Goal: Information Seeking & Learning: Learn about a topic

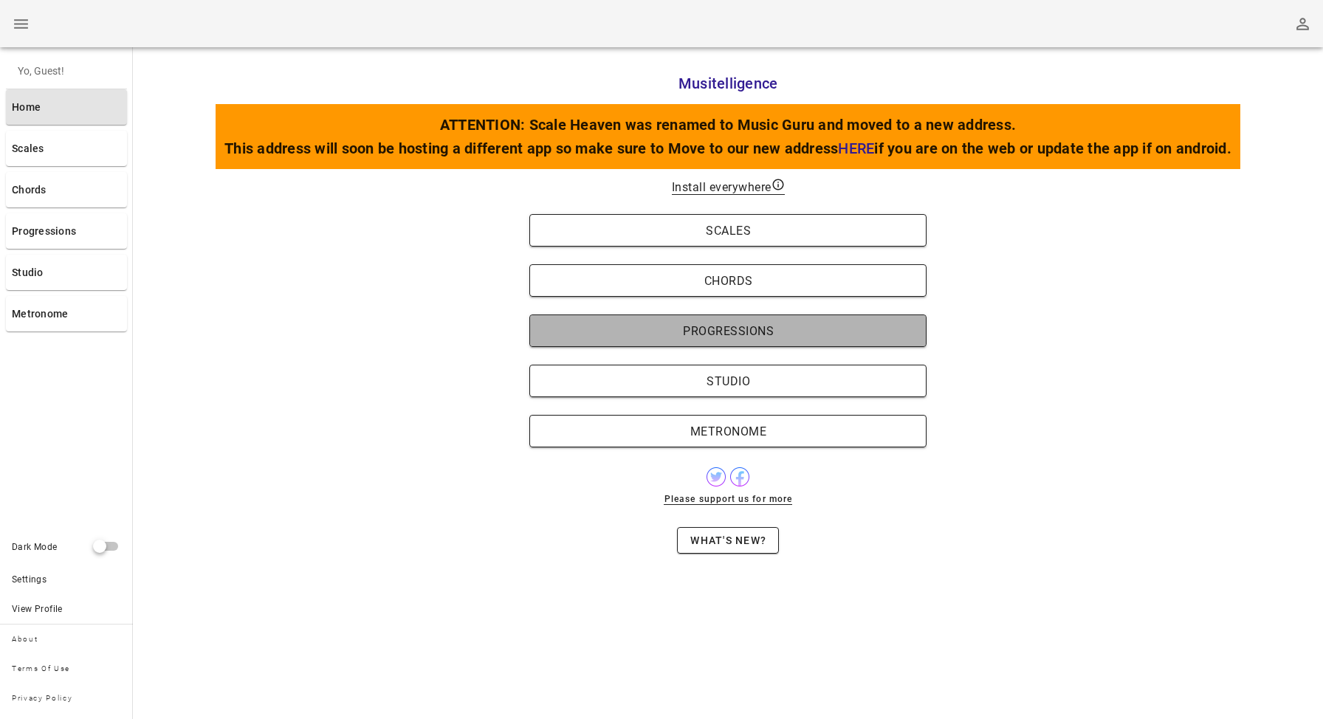
click at [718, 324] on span "Progressions" at bounding box center [728, 331] width 367 height 14
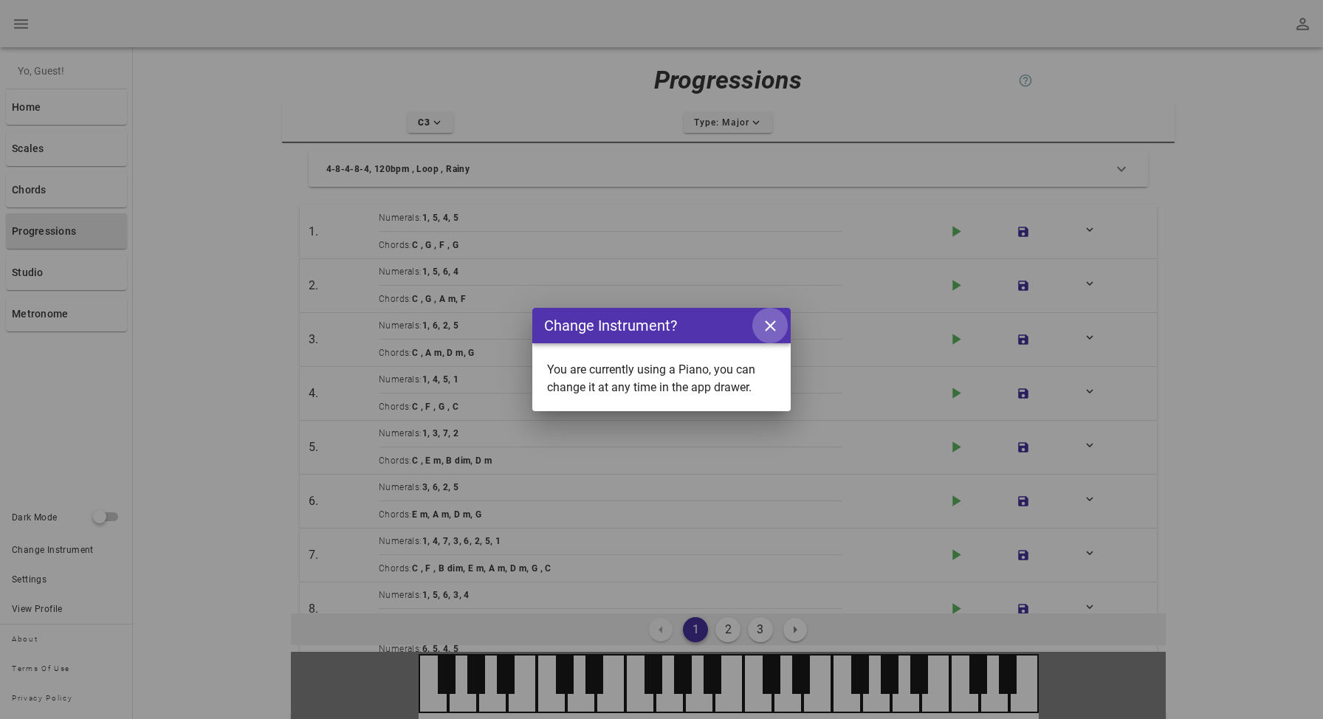
click at [768, 323] on icon "button" at bounding box center [770, 325] width 11 height 11
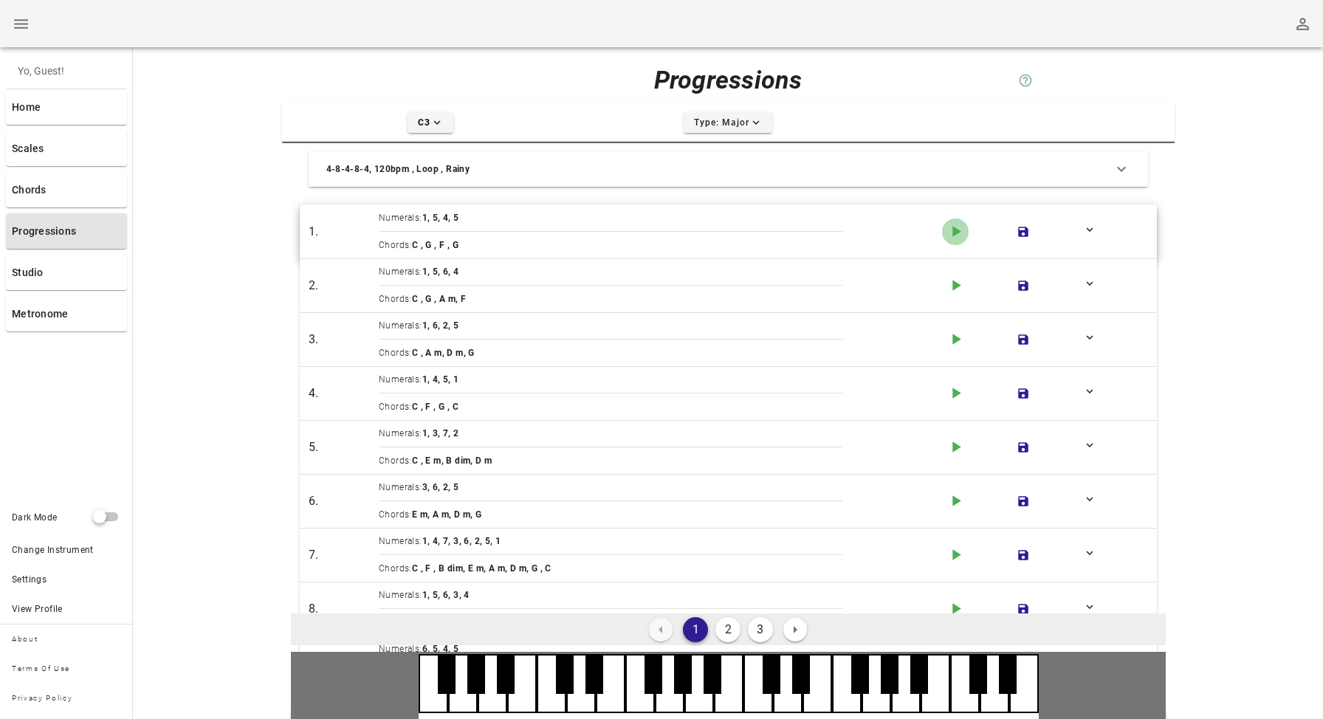
click at [960, 230] on icon "play-arrow icon" at bounding box center [955, 231] width 18 height 18
click at [951, 283] on icon "play-arrow icon" at bounding box center [955, 285] width 18 height 18
click at [954, 340] on icon "button" at bounding box center [956, 339] width 8 height 11
click at [952, 397] on icon "button" at bounding box center [956, 393] width 8 height 11
click at [957, 441] on icon "play-arrow icon" at bounding box center [955, 447] width 18 height 18
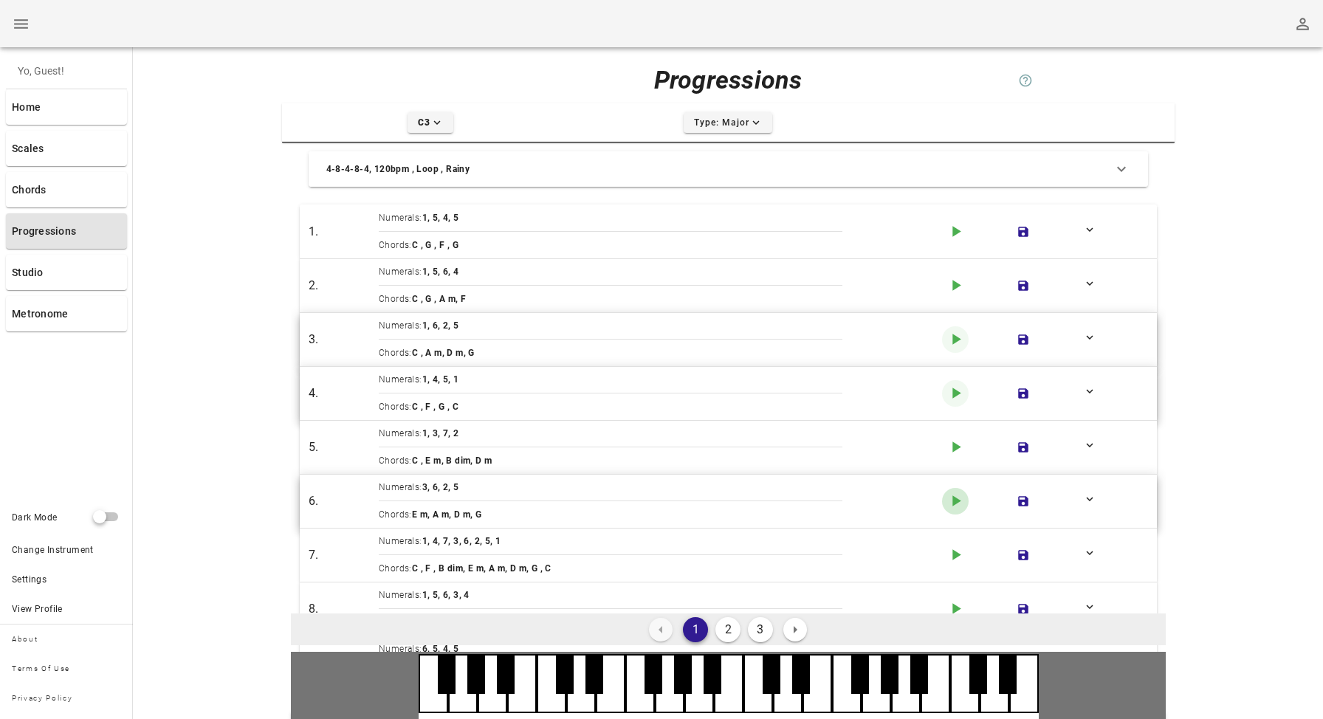
click at [953, 498] on icon "button" at bounding box center [956, 500] width 8 height 11
click at [954, 563] on icon "play-arrow icon" at bounding box center [955, 555] width 18 height 18
click at [959, 560] on icon "play-arrow icon" at bounding box center [955, 555] width 18 height 18
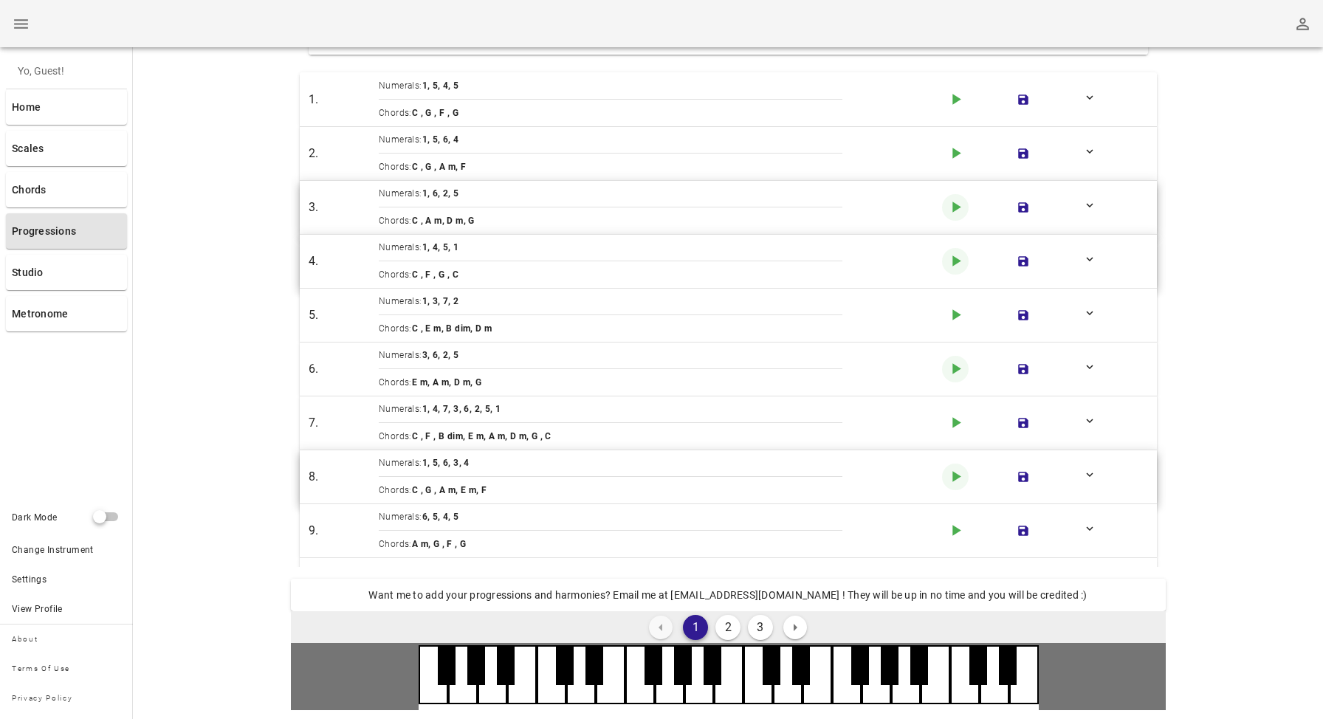
scroll to position [0, 0]
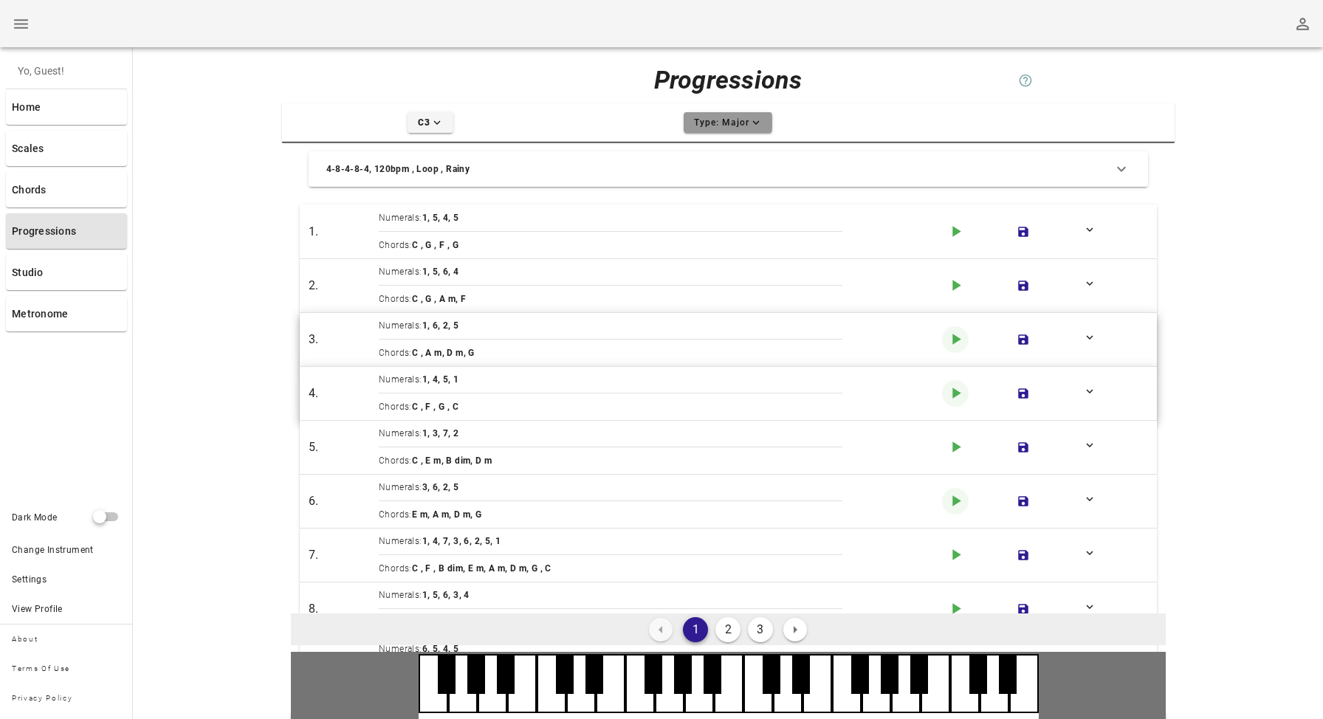
click at [746, 121] on span "Type: Major expand-more icon" at bounding box center [728, 122] width 70 height 13
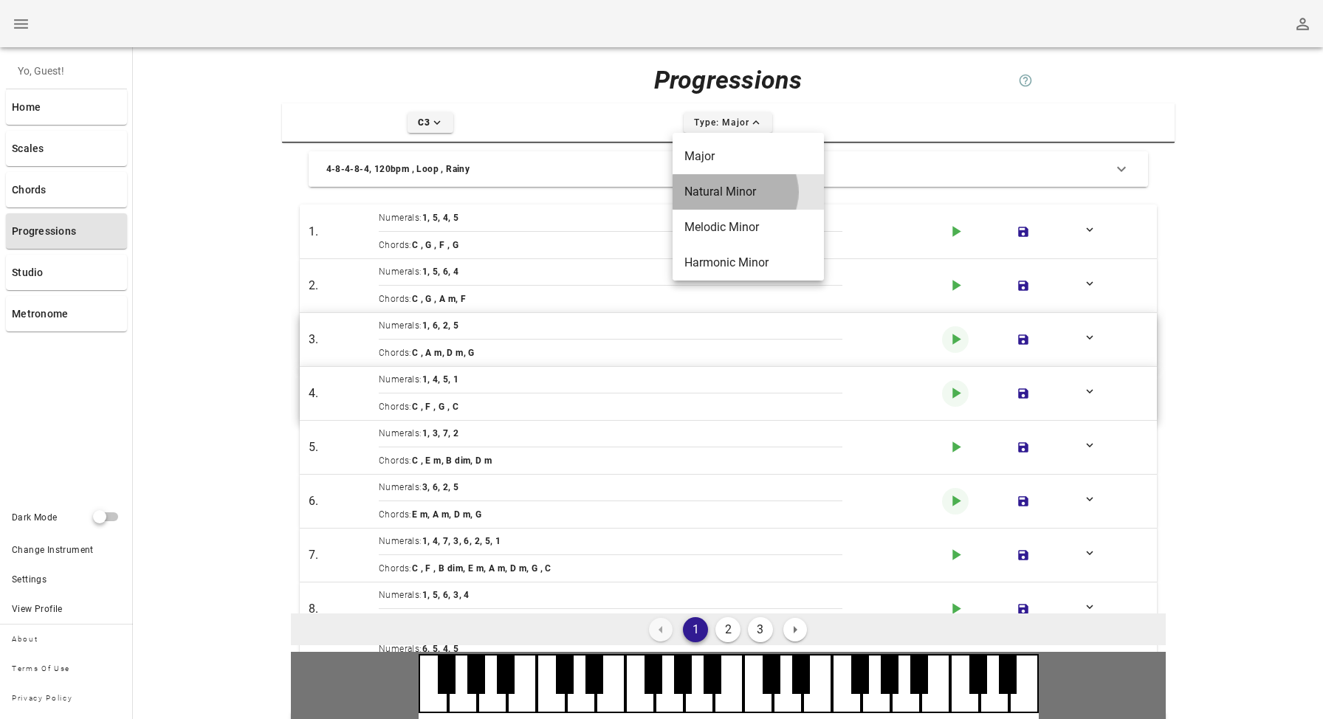
click at [740, 182] on div "Natural Minor" at bounding box center [747, 191] width 151 height 35
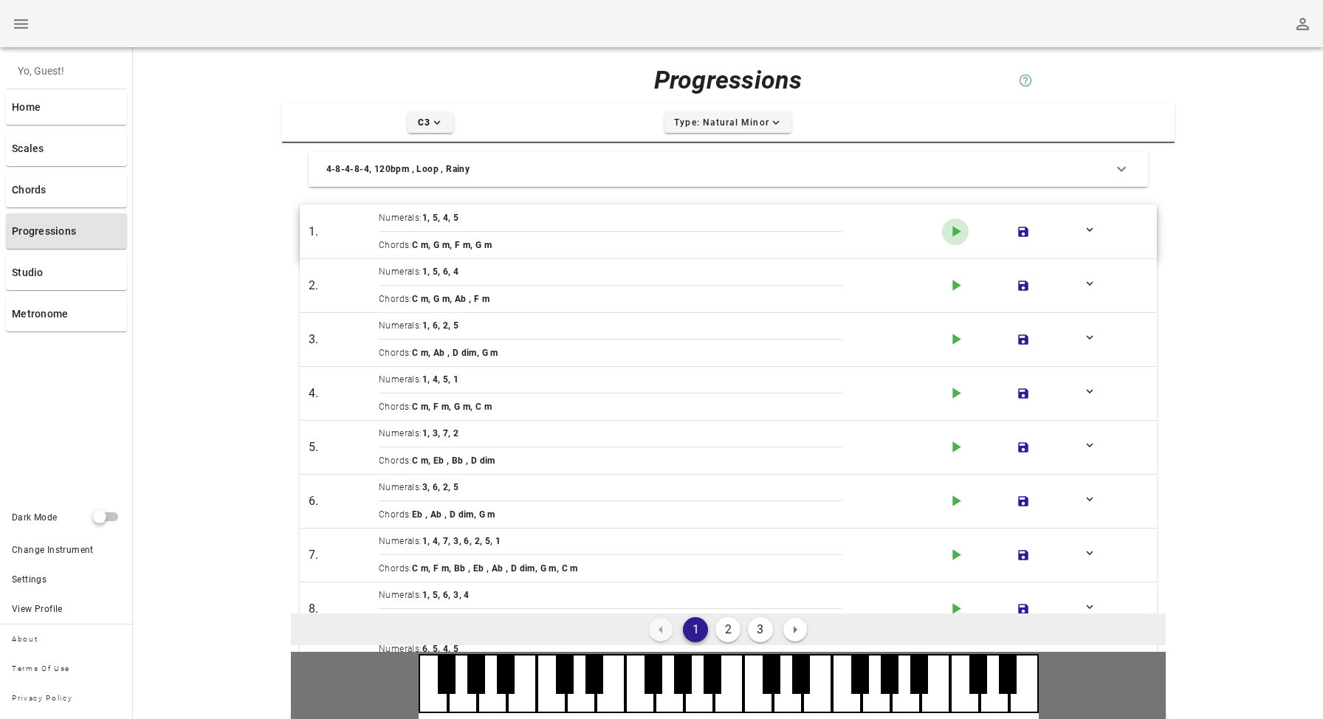
click at [957, 230] on icon "button" at bounding box center [956, 231] width 8 height 11
click at [957, 283] on icon "button" at bounding box center [956, 285] width 8 height 11
click at [958, 342] on icon "play-arrow icon" at bounding box center [955, 339] width 18 height 18
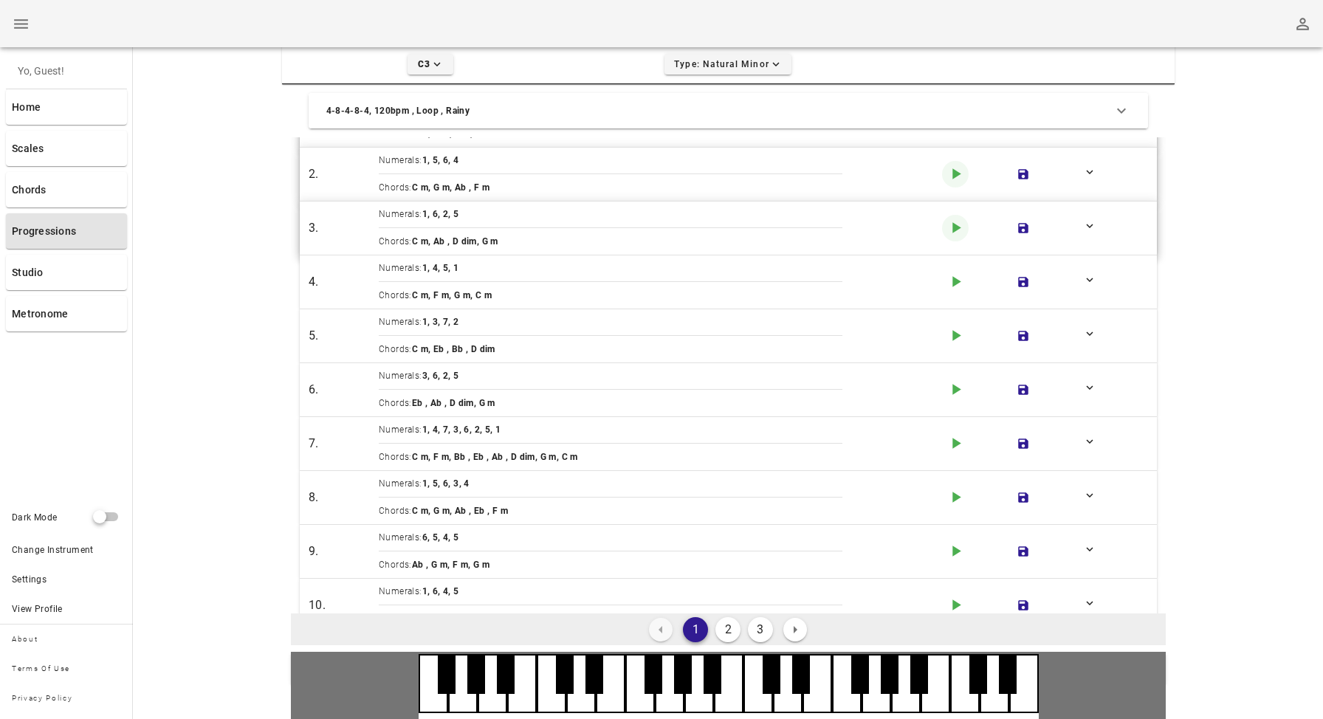
scroll to position [61, 0]
click at [960, 438] on icon "play-arrow icon" at bounding box center [955, 441] width 18 height 18
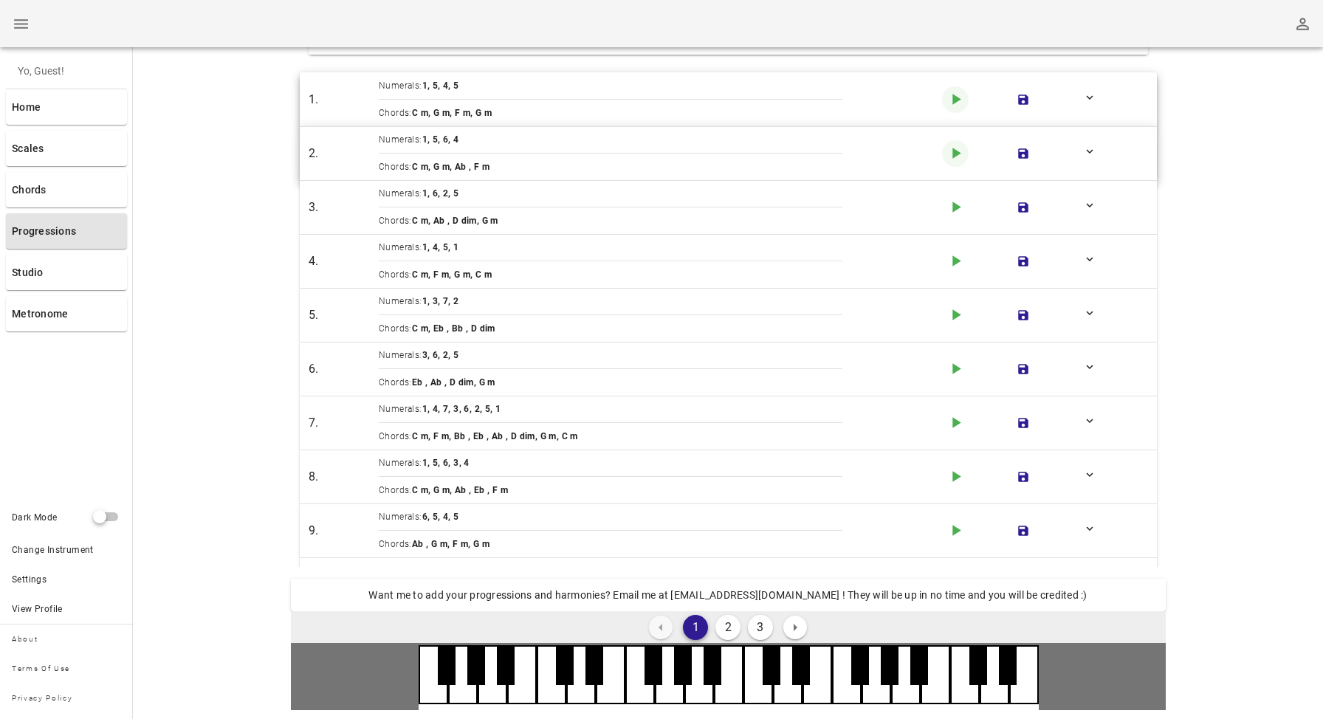
scroll to position [0, 0]
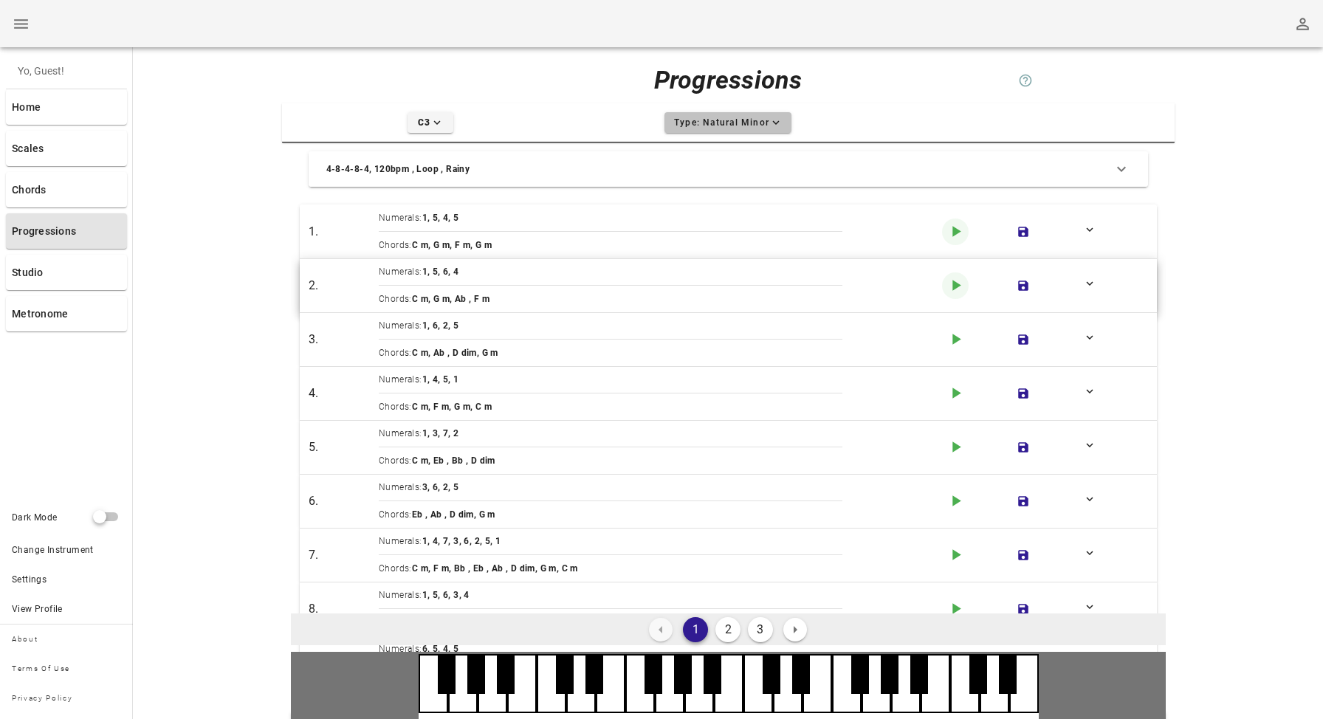
click at [697, 125] on span "Type: Natural Minor expand-more icon" at bounding box center [727, 122] width 109 height 13
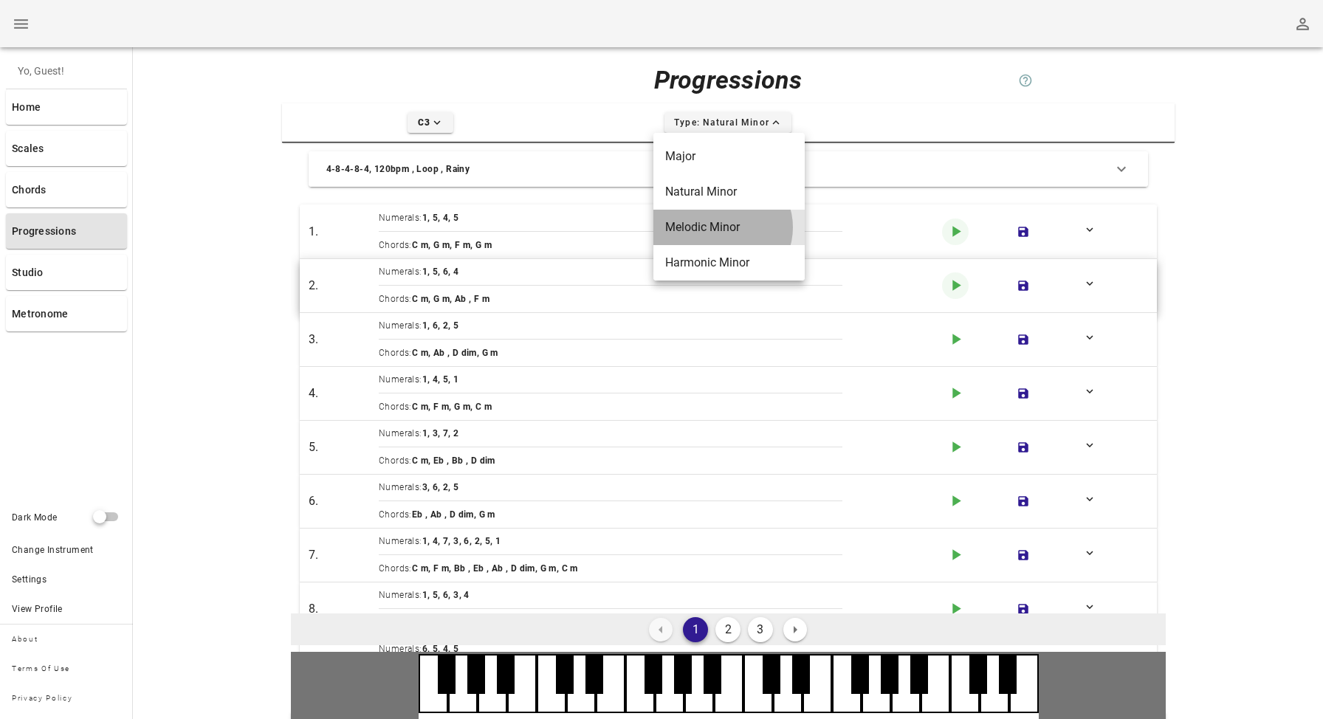
click at [686, 229] on div "Melodic Minor" at bounding box center [729, 227] width 128 height 14
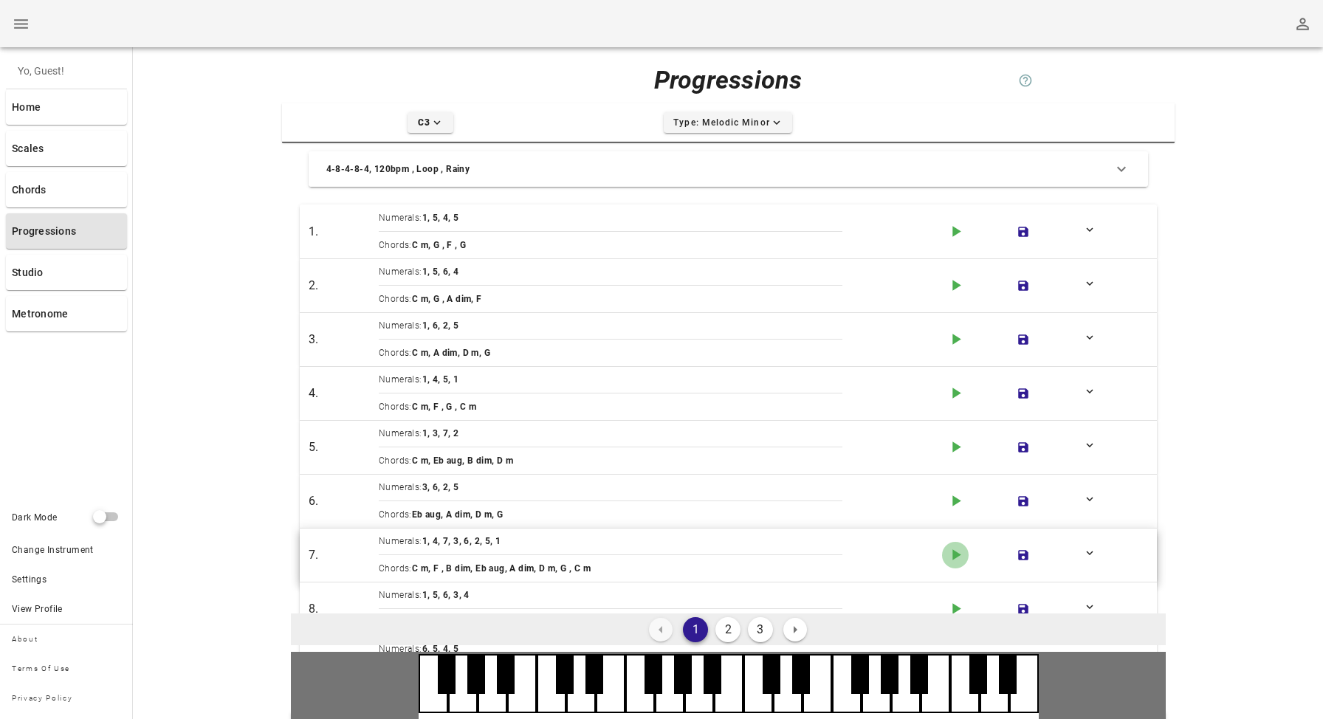
click at [957, 556] on icon "button" at bounding box center [956, 554] width 8 height 11
click at [754, 120] on span "Type: Melodic Minor expand-more icon" at bounding box center [727, 122] width 110 height 13
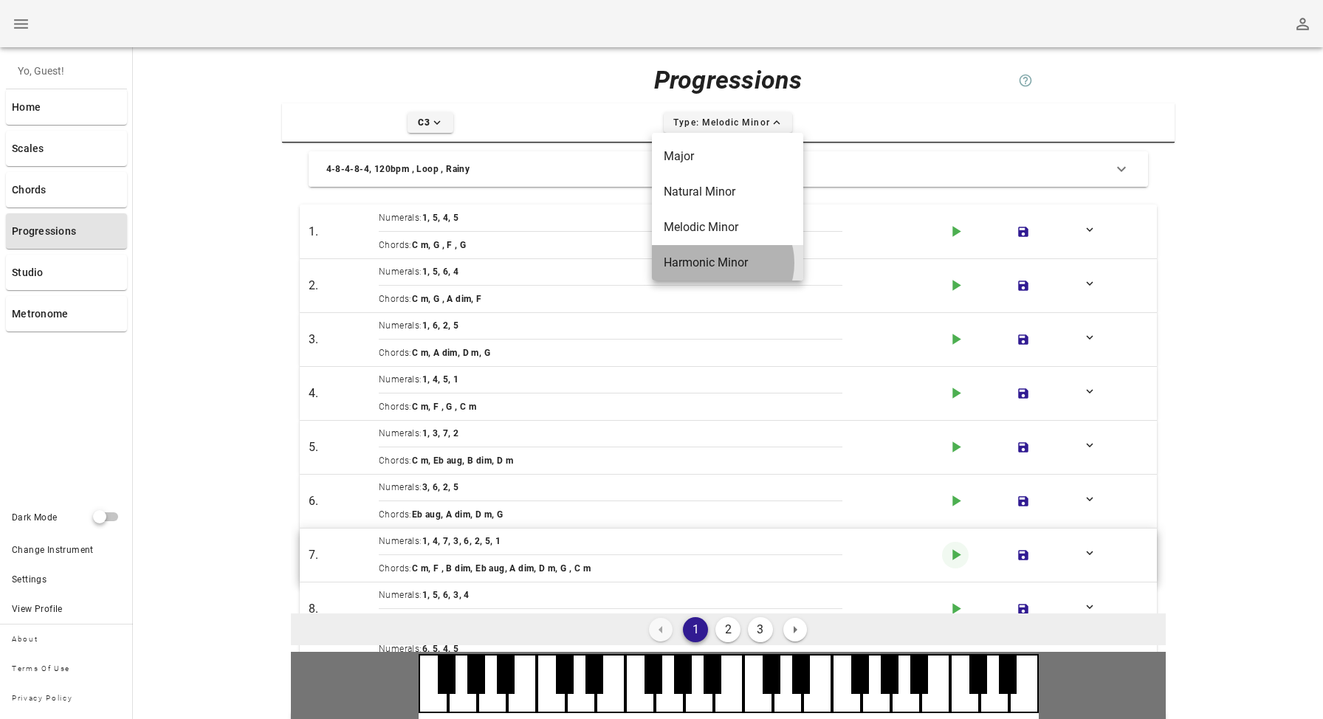
click at [718, 259] on div "Harmonic Minor" at bounding box center [728, 262] width 128 height 14
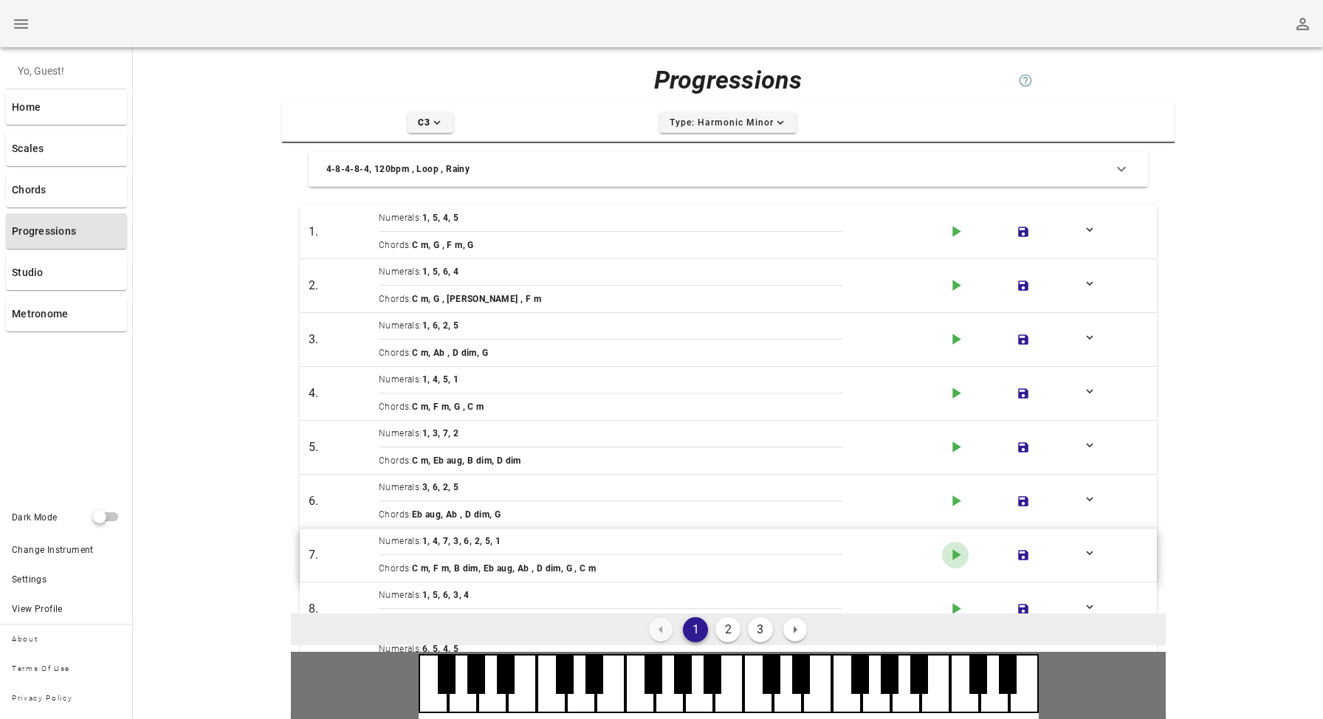
click at [957, 559] on icon "play-arrow icon" at bounding box center [955, 555] width 18 height 18
click at [723, 126] on span "Type: Harmonic Minor expand-more icon" at bounding box center [728, 122] width 119 height 13
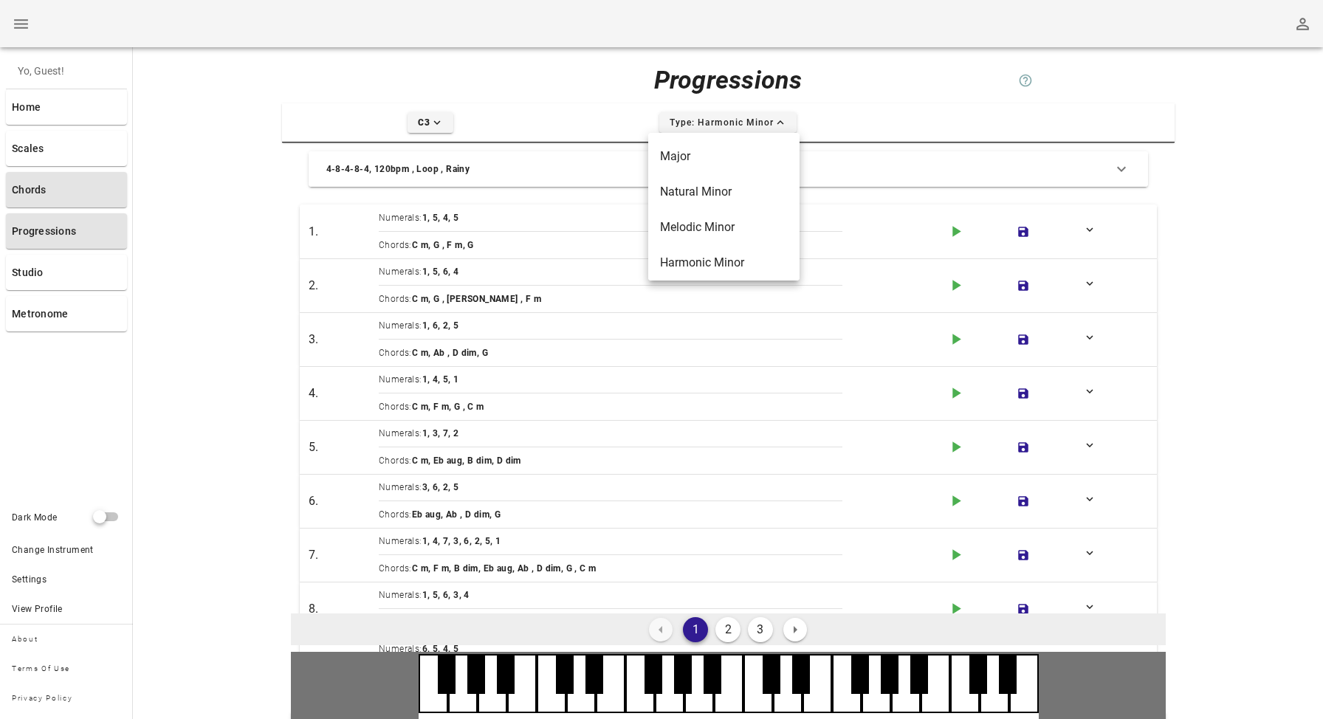
click at [50, 182] on link "Chords" at bounding box center [66, 189] width 121 height 35
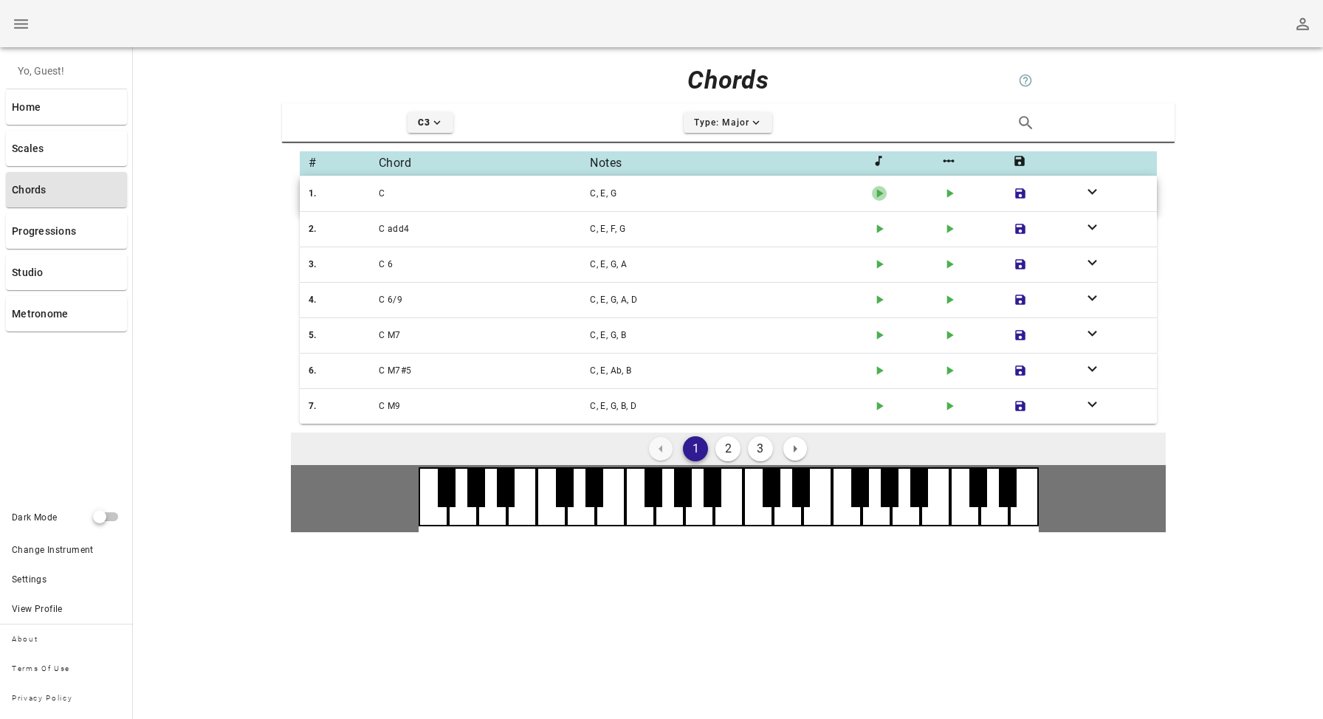
click at [880, 196] on icon "play-arrow icon" at bounding box center [879, 193] width 15 height 15
click at [951, 193] on icon "button" at bounding box center [950, 194] width 7 height 9
click at [879, 196] on icon "play-arrow icon" at bounding box center [879, 193] width 15 height 15
click at [877, 228] on icon "button" at bounding box center [880, 229] width 7 height 9
click at [878, 266] on icon "button" at bounding box center [880, 265] width 7 height 9
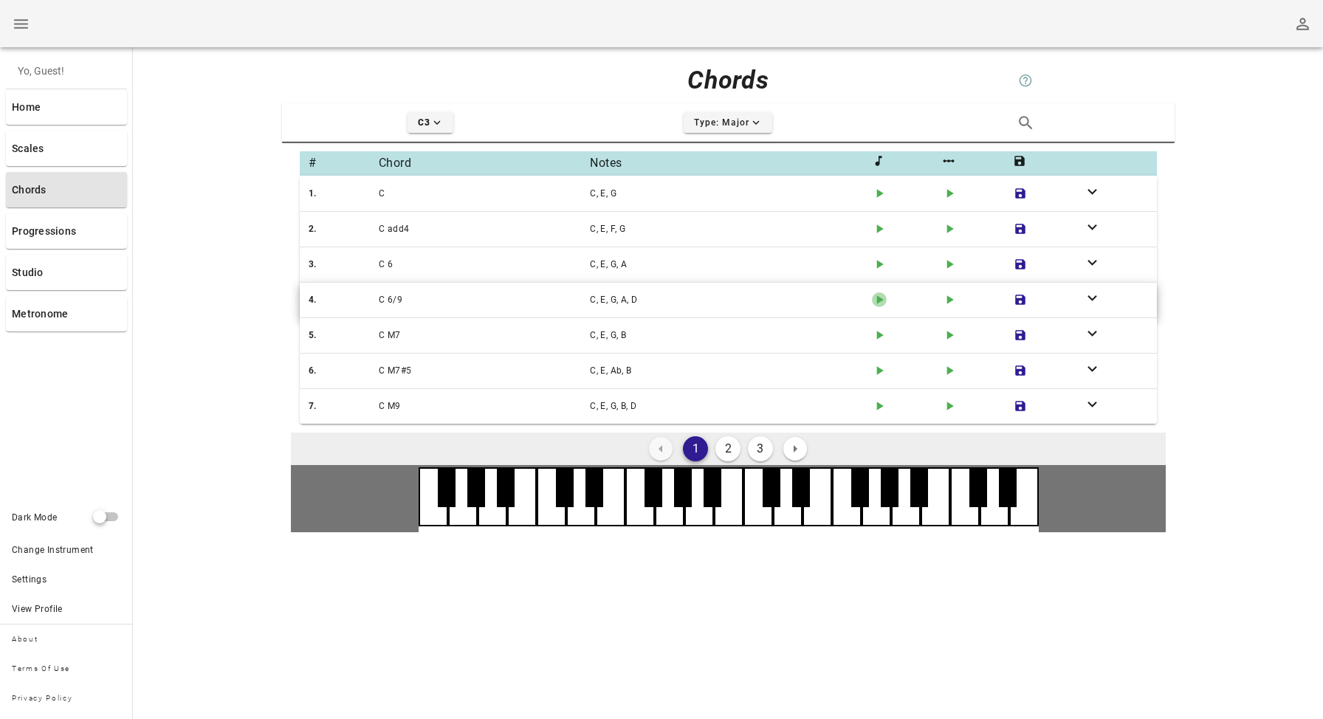
click at [879, 300] on icon "button" at bounding box center [880, 300] width 7 height 9
click at [877, 336] on icon "button" at bounding box center [880, 335] width 7 height 9
click at [877, 368] on icon "button" at bounding box center [880, 371] width 7 height 9
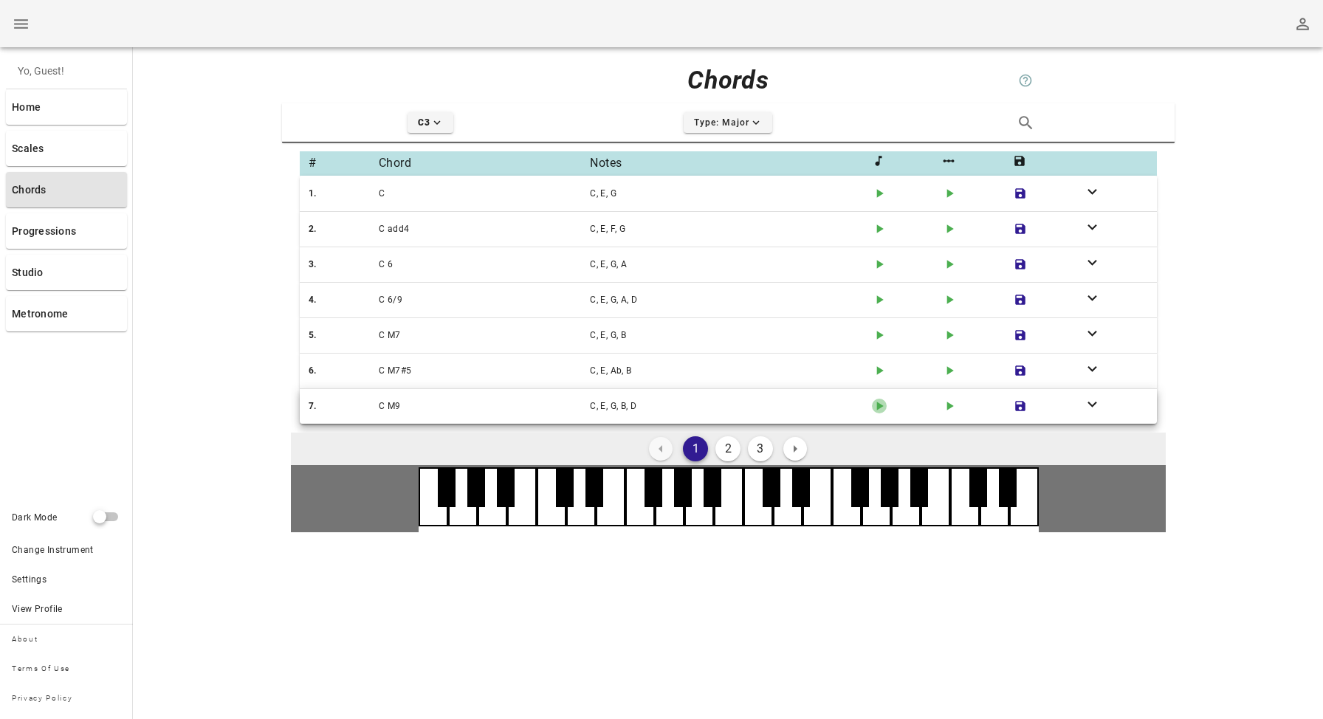
click at [878, 405] on icon "button" at bounding box center [880, 406] width 7 height 9
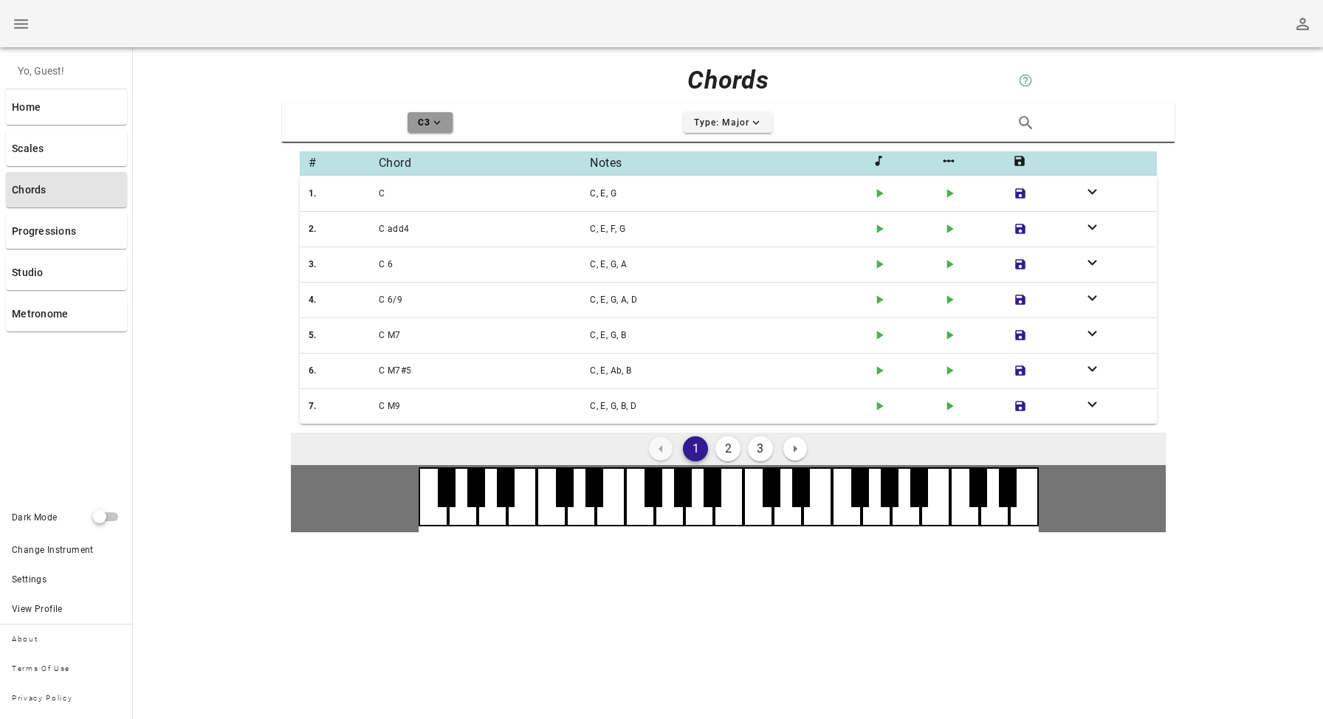
click at [439, 125] on icon "expand-more icon" at bounding box center [436, 122] width 13 height 13
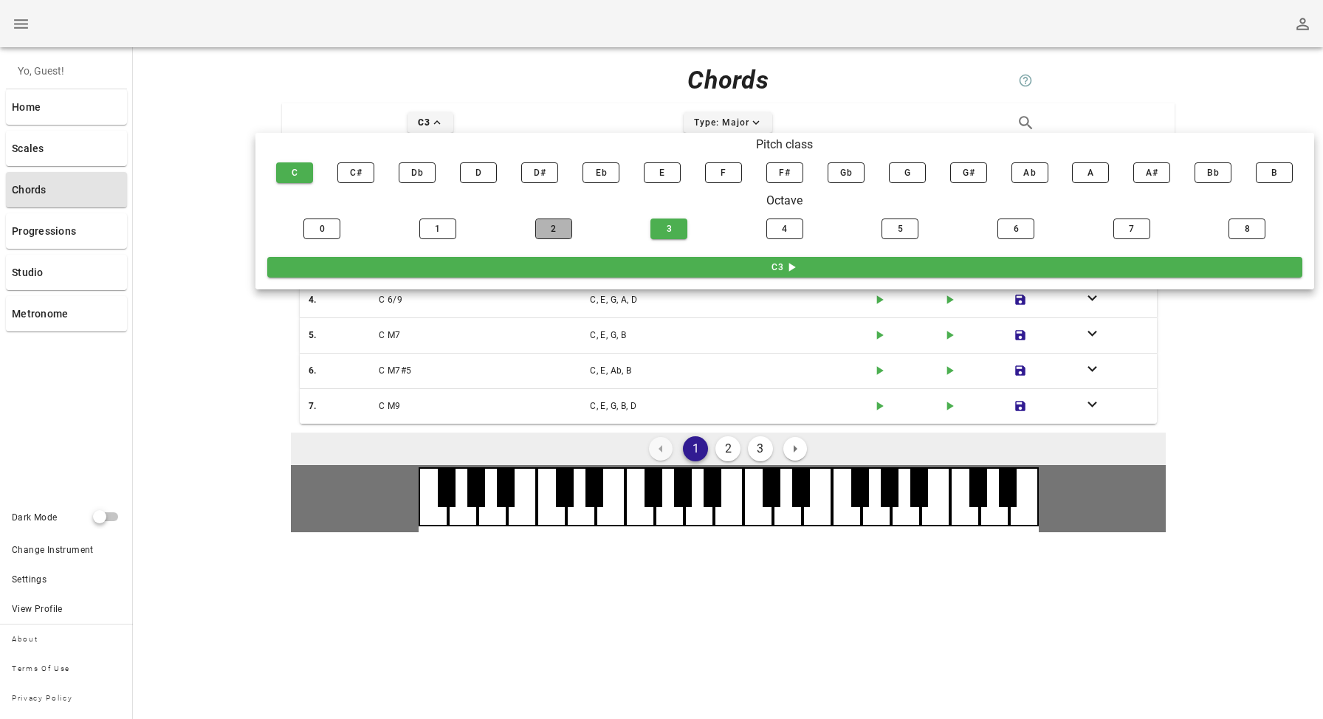
click at [558, 227] on span "2" at bounding box center [553, 229] width 17 height 10
click at [544, 92] on div "Chords help icon" at bounding box center [728, 79] width 892 height 47
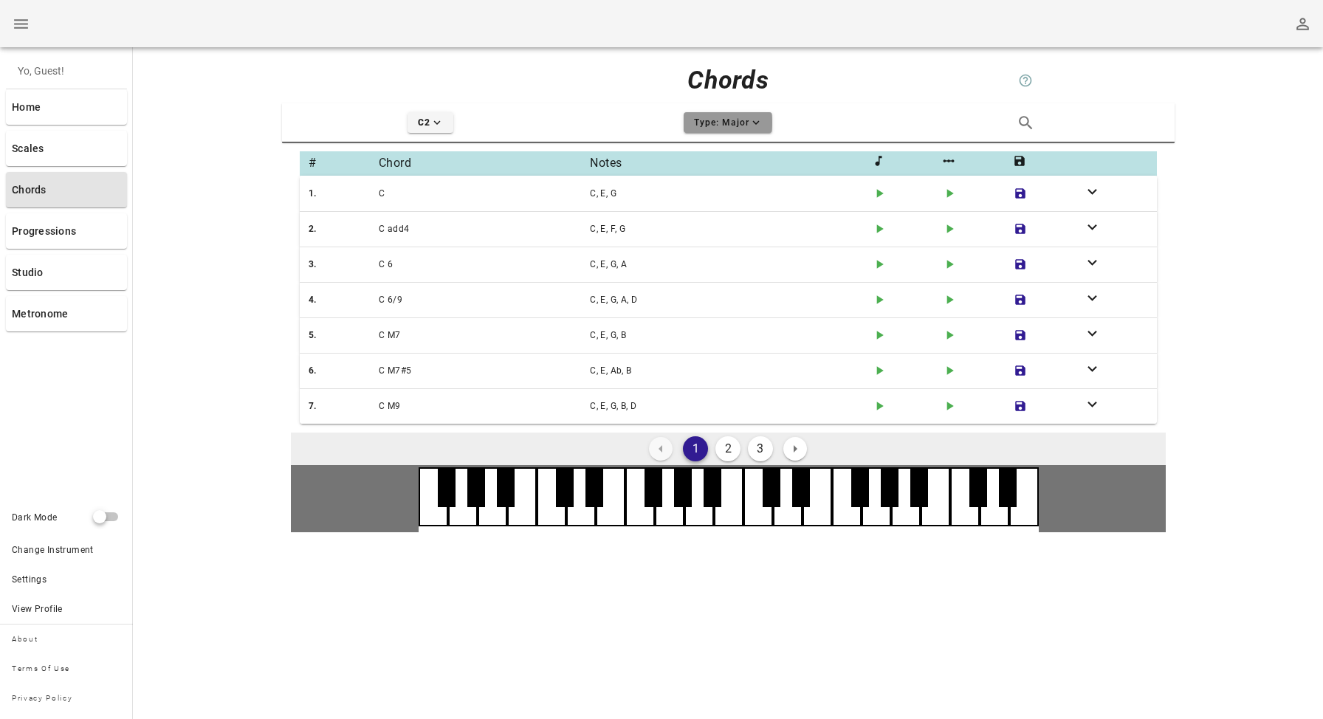
click at [720, 128] on span "Type: Major expand-more icon" at bounding box center [728, 122] width 70 height 13
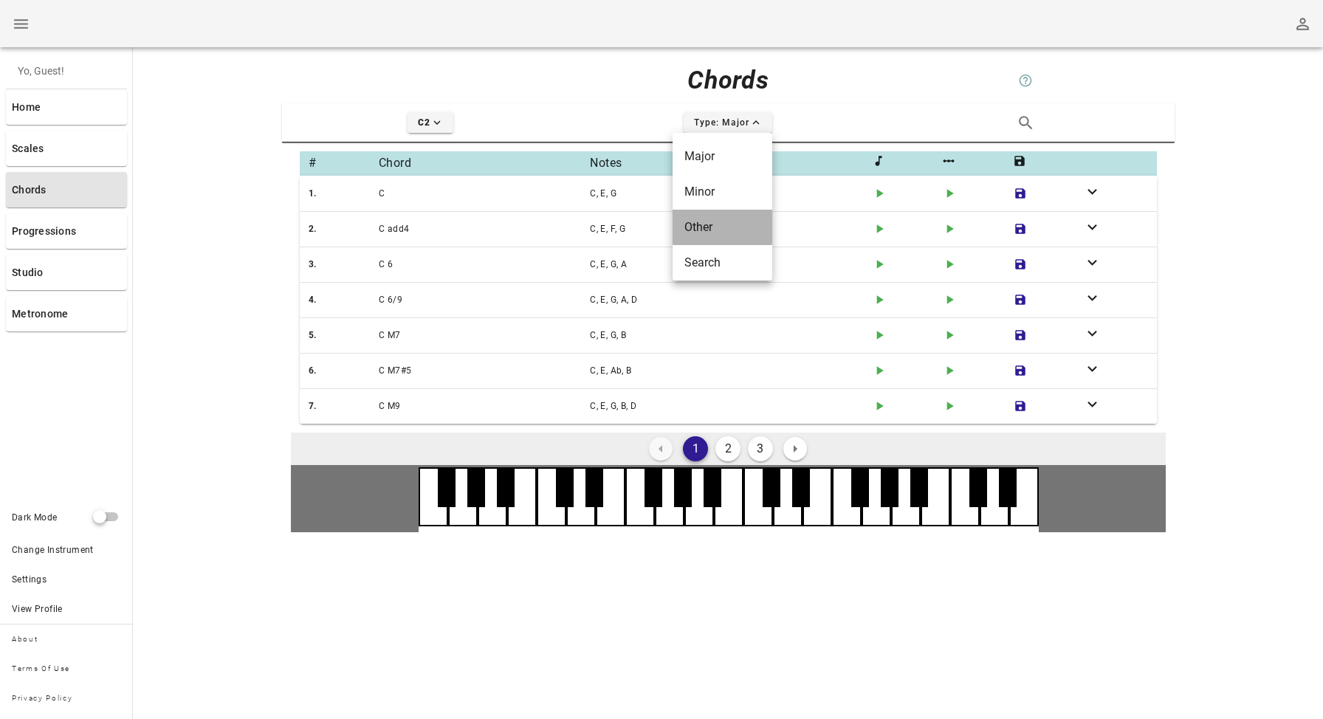
click at [702, 224] on div "Other" at bounding box center [722, 227] width 76 height 14
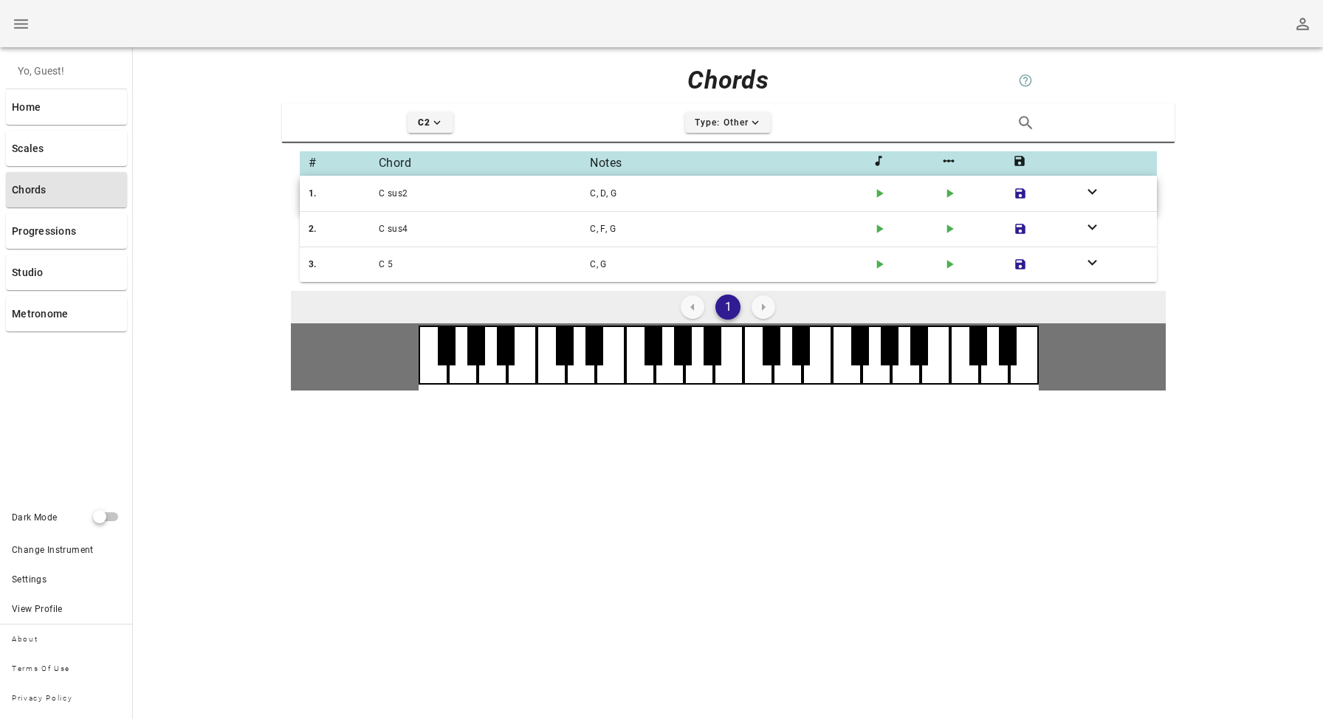
click at [604, 193] on div "C, D, G" at bounding box center [728, 193] width 282 height 21
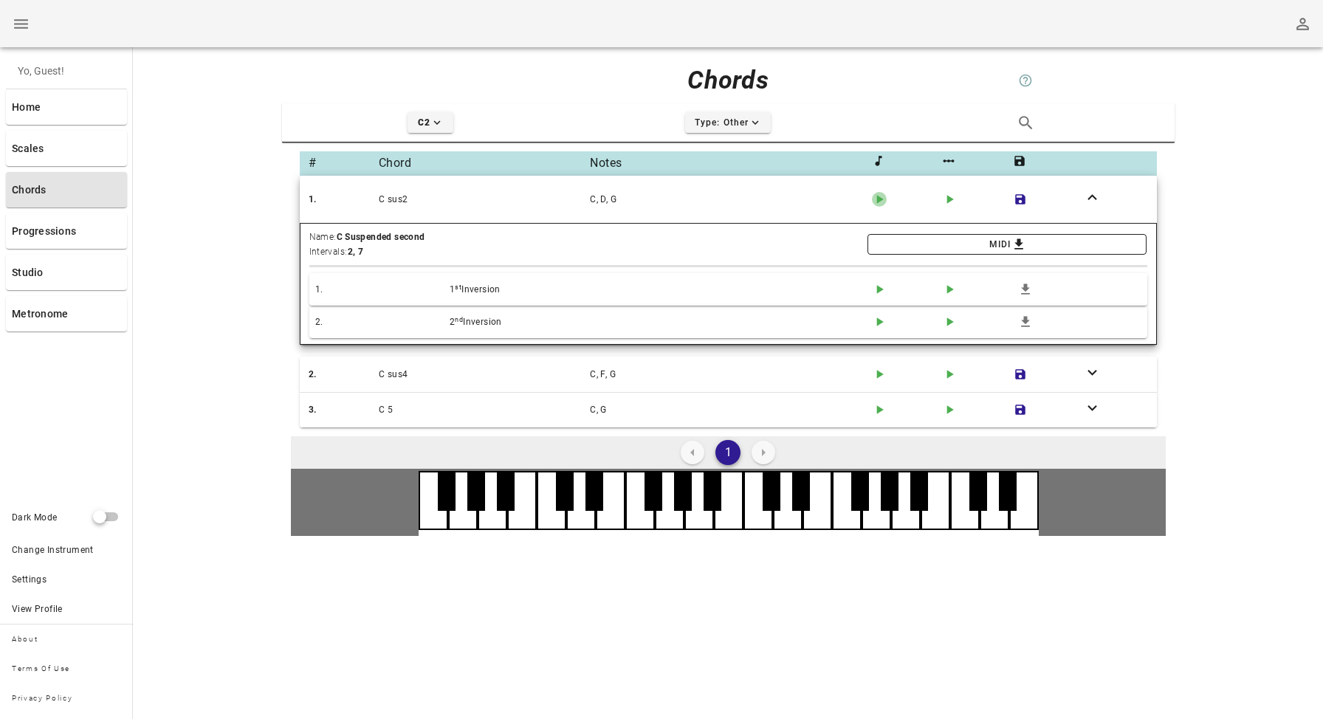
click at [878, 199] on icon "button" at bounding box center [880, 200] width 7 height 9
click at [876, 290] on icon "button" at bounding box center [879, 290] width 7 height 9
click at [876, 325] on icon "button" at bounding box center [879, 322] width 7 height 9
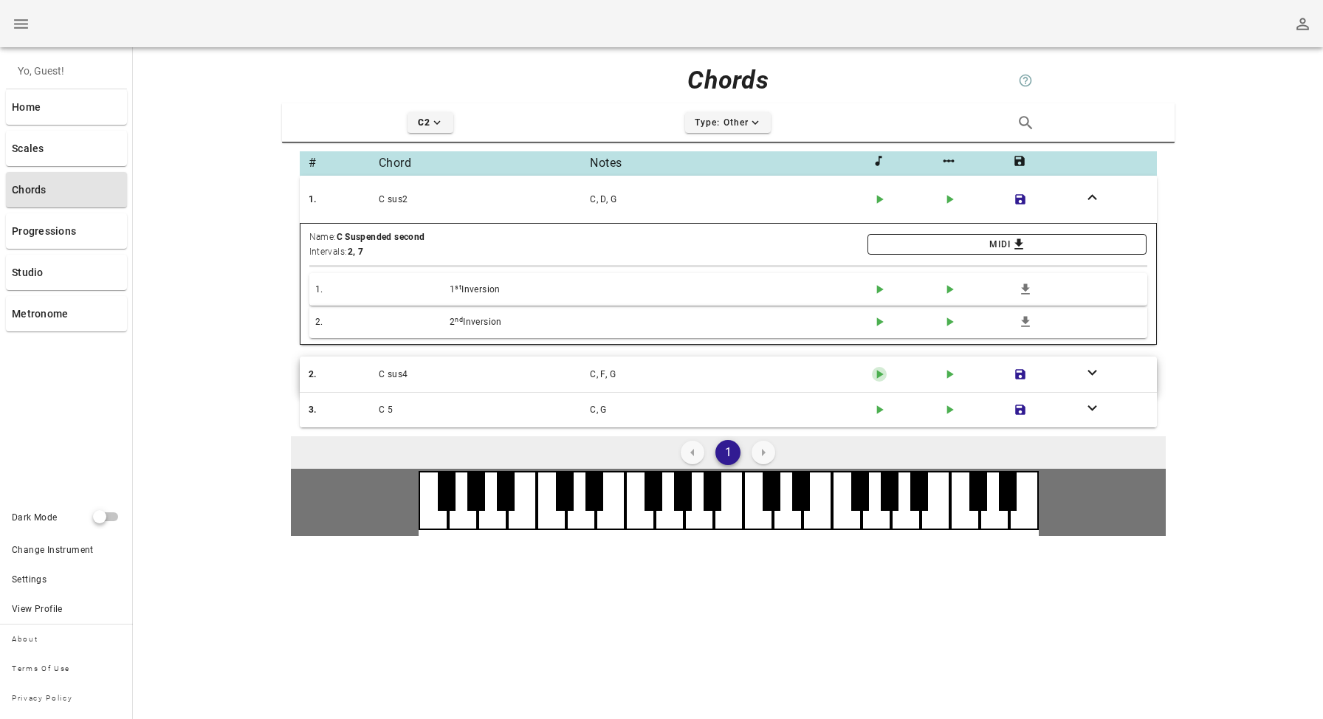
click at [876, 375] on icon "play-arrow icon" at bounding box center [879, 374] width 15 height 15
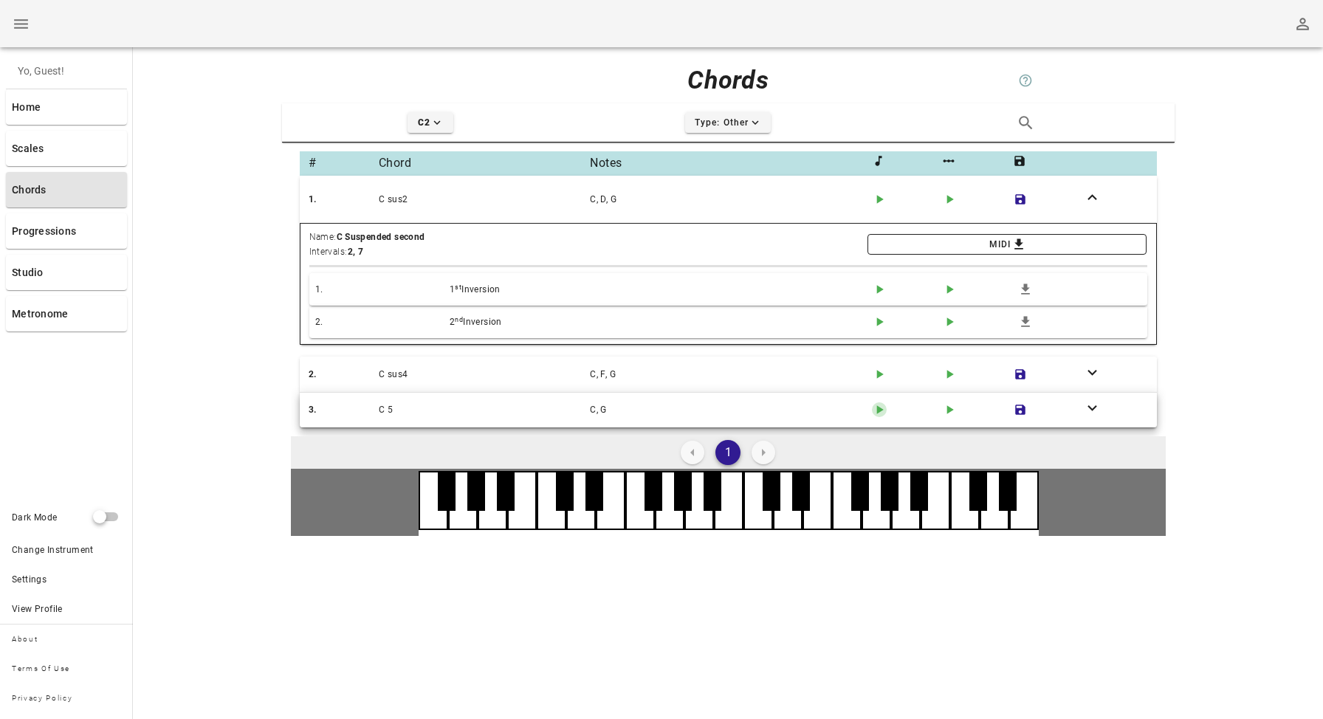
click at [877, 410] on icon "button" at bounding box center [880, 410] width 7 height 9
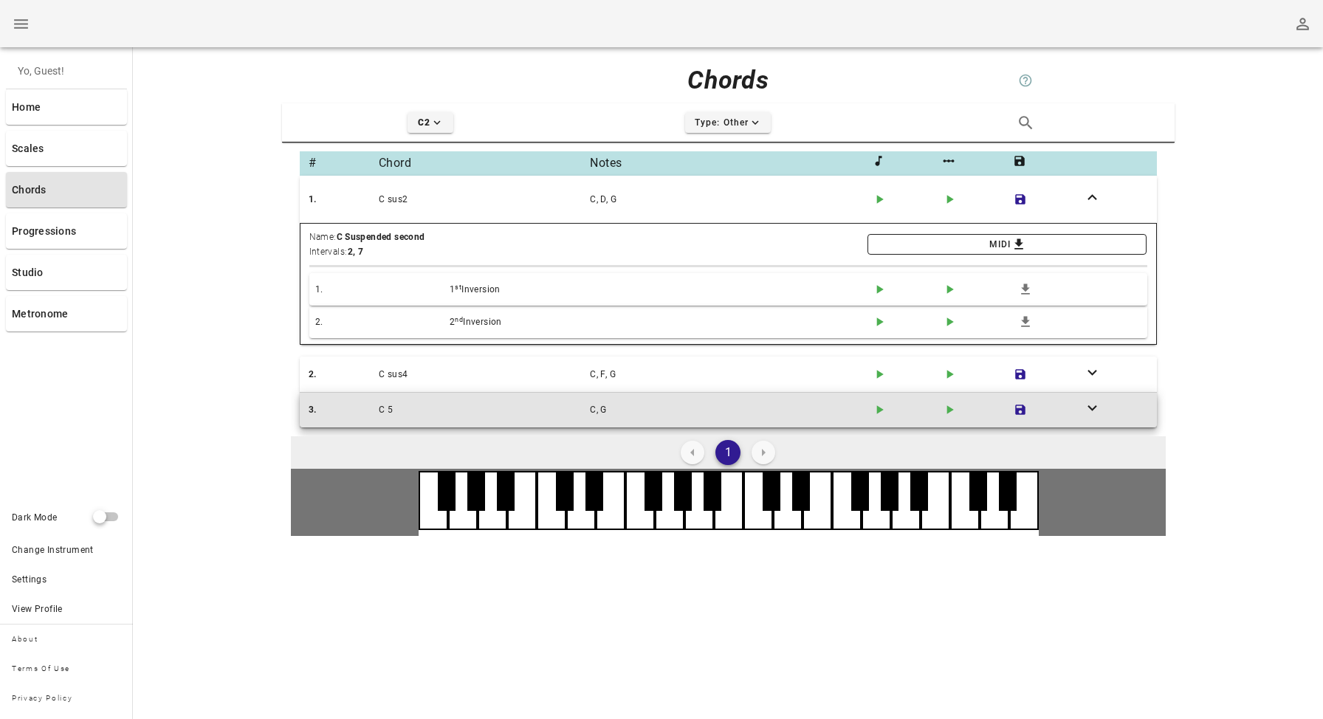
click at [461, 416] on div "C 5" at bounding box center [481, 409] width 211 height 21
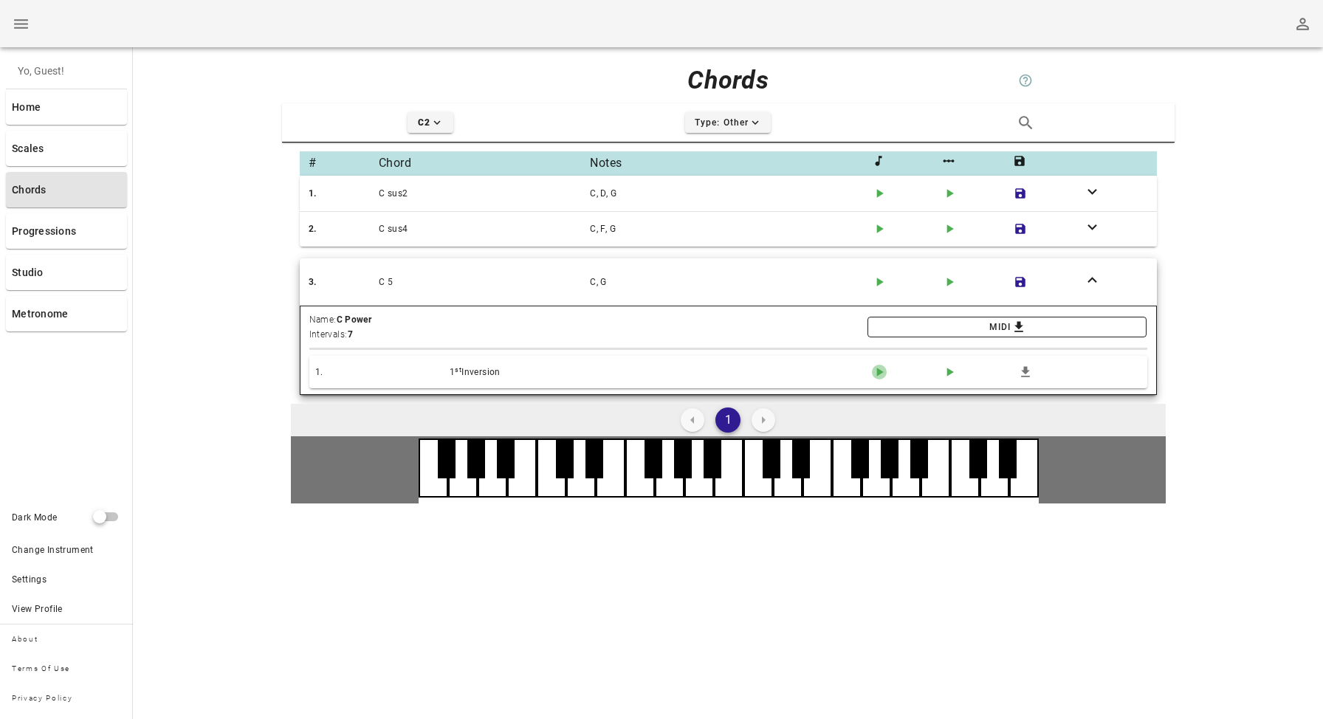
click at [879, 369] on icon "play-arrow icon" at bounding box center [879, 372] width 15 height 15
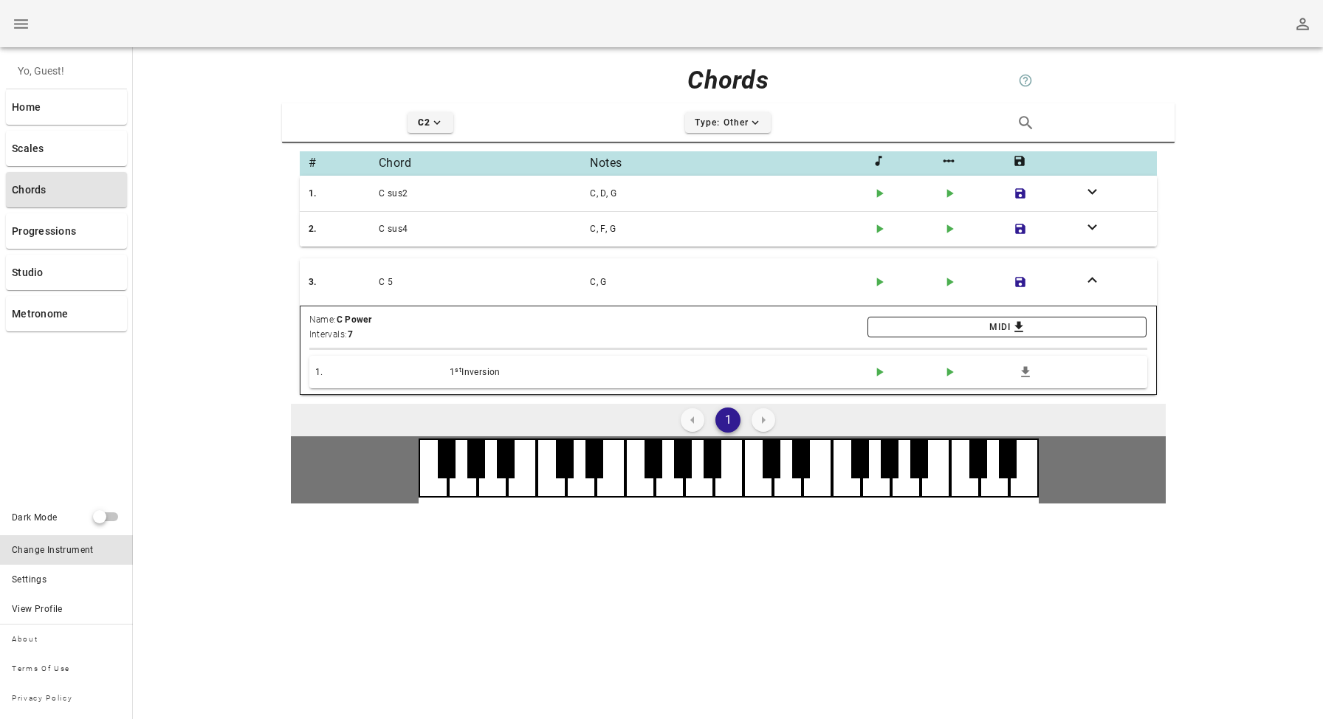
click at [85, 546] on div "Change Instrument" at bounding box center [66, 550] width 133 height 30
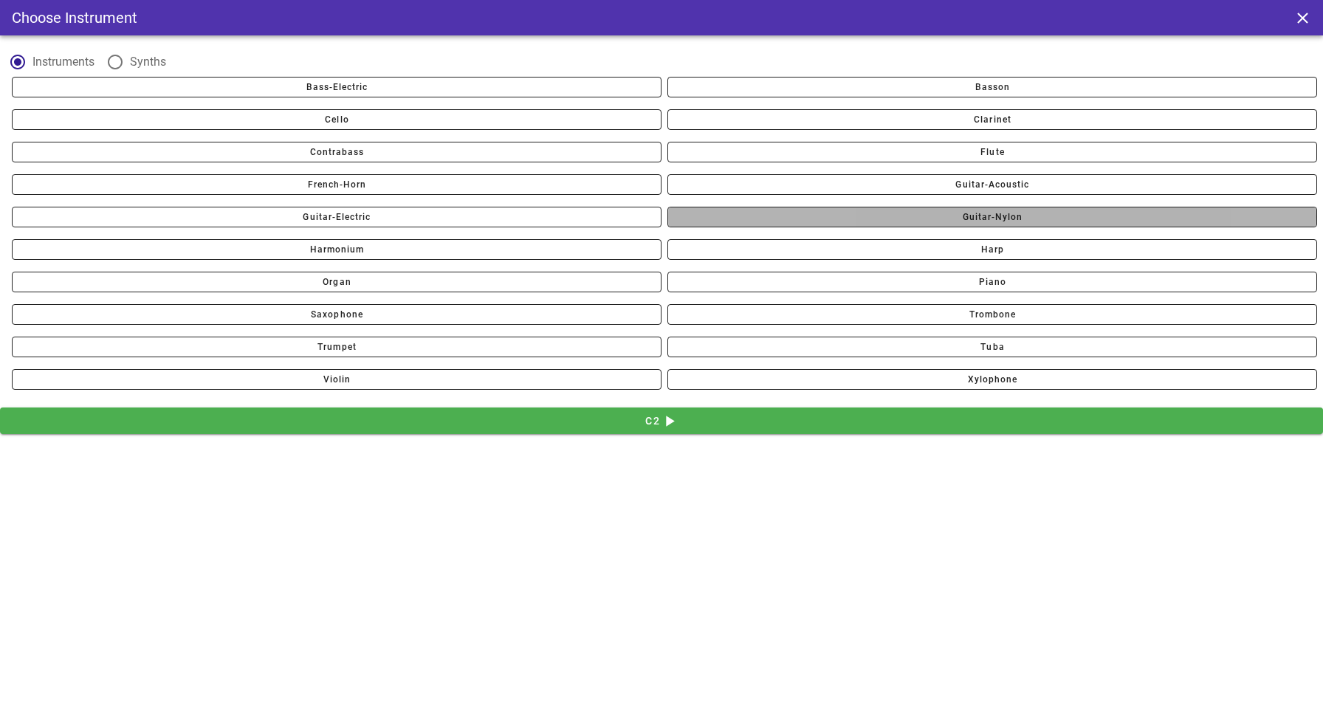
click at [879, 216] on span "guitar-nylon" at bounding box center [992, 217] width 630 height 10
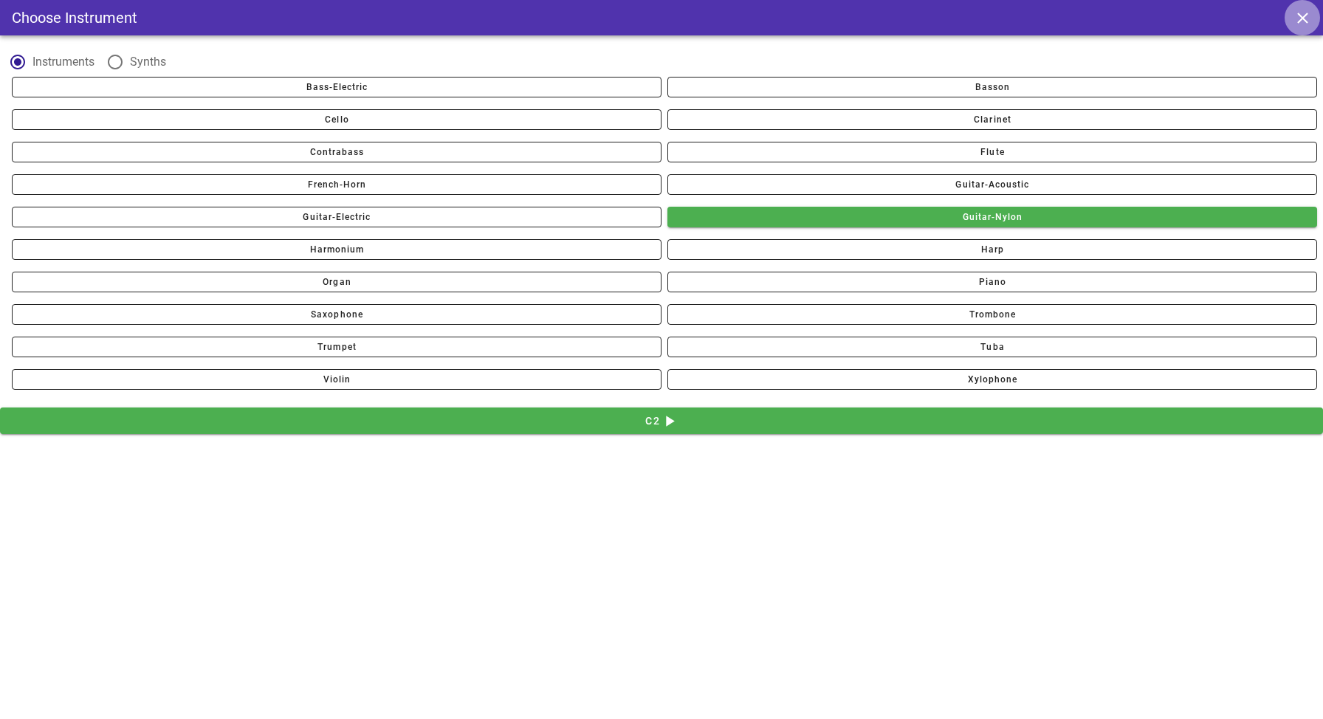
click at [1298, 16] on icon "close icon" at bounding box center [1302, 18] width 18 height 18
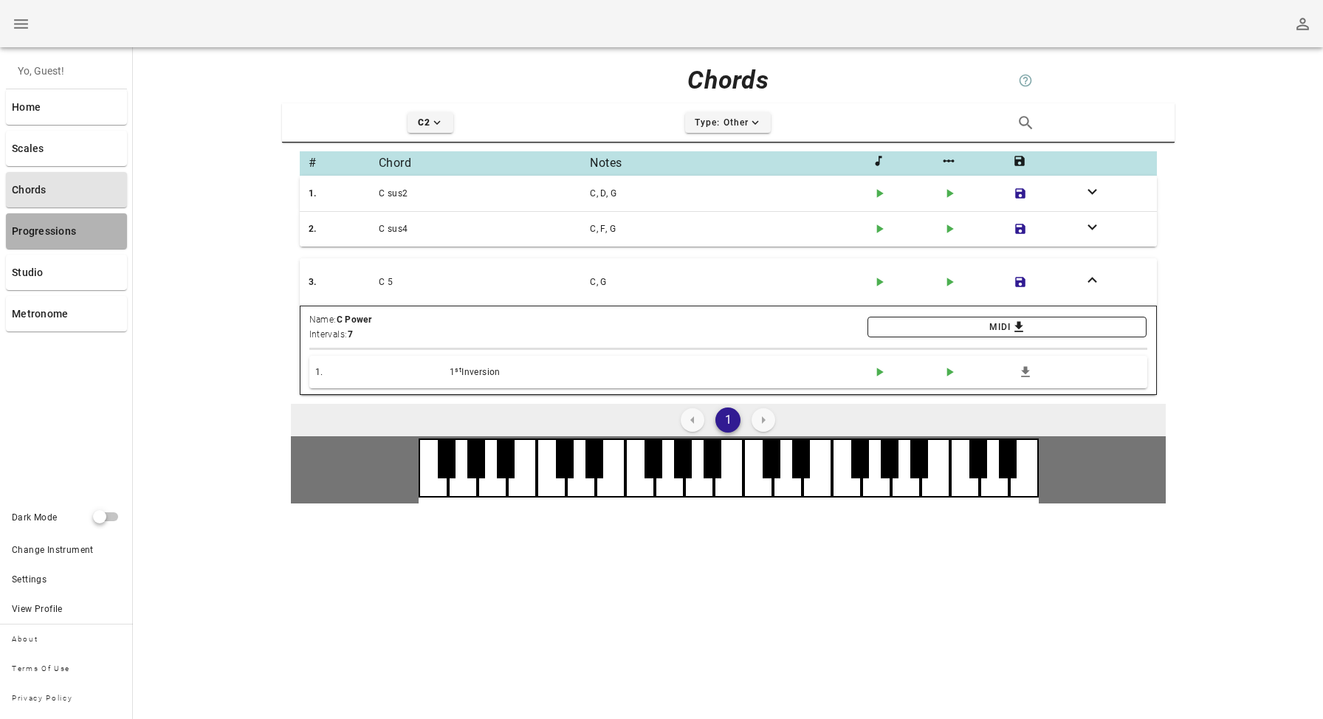
click at [73, 220] on link "Progressions" at bounding box center [66, 230] width 121 height 35
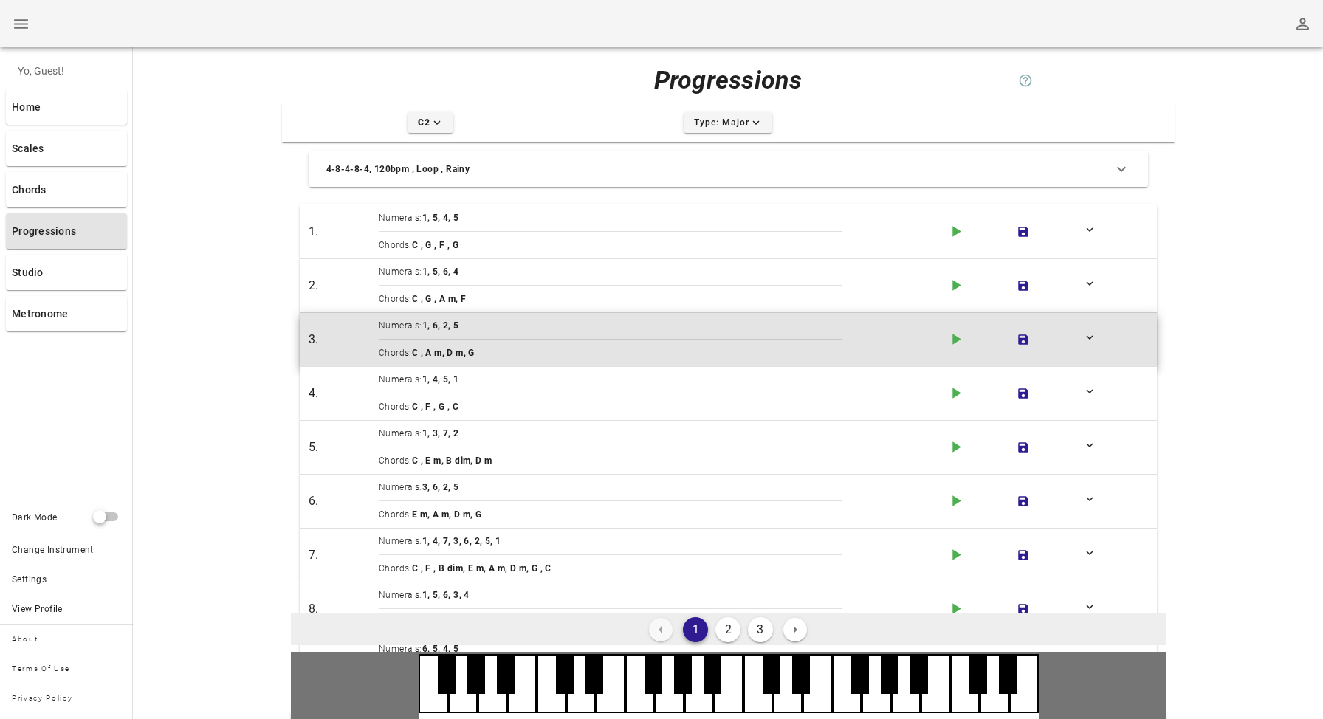
click at [701, 323] on div "Numerals: 1, 6, 2, 5" at bounding box center [657, 325] width 557 height 15
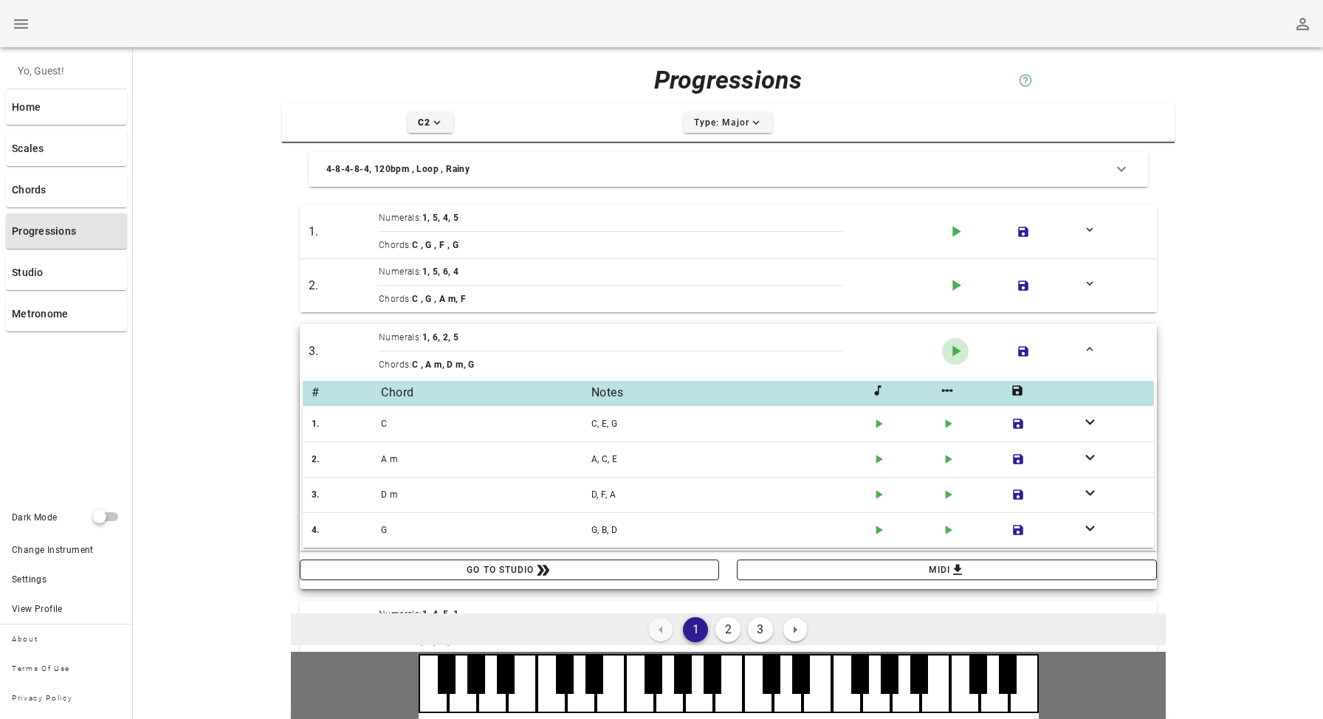
click at [953, 350] on icon "button" at bounding box center [956, 350] width 8 height 11
click at [258, 393] on div "Progressions help icon C2 expand-more icon Type: Major expand-more icon 4-8-4-8…" at bounding box center [728, 449] width 1190 height 804
